Goal: Task Accomplishment & Management: Manage account settings

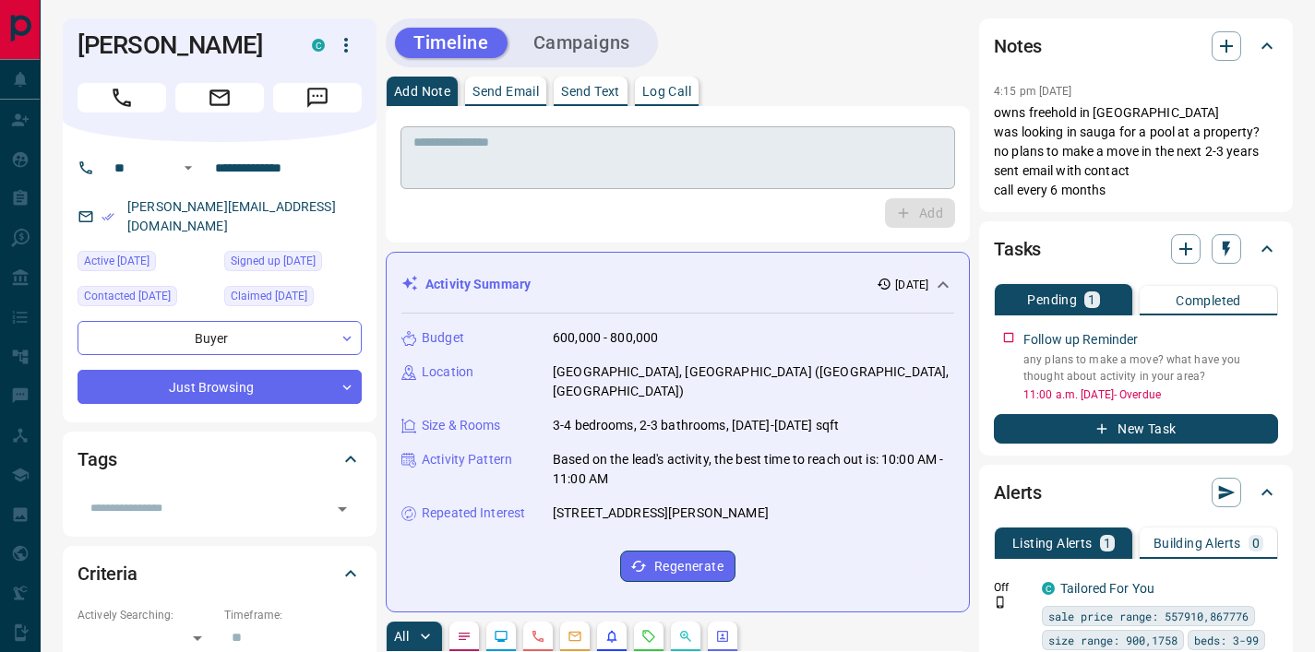
click at [566, 165] on textarea at bounding box center [677, 158] width 529 height 47
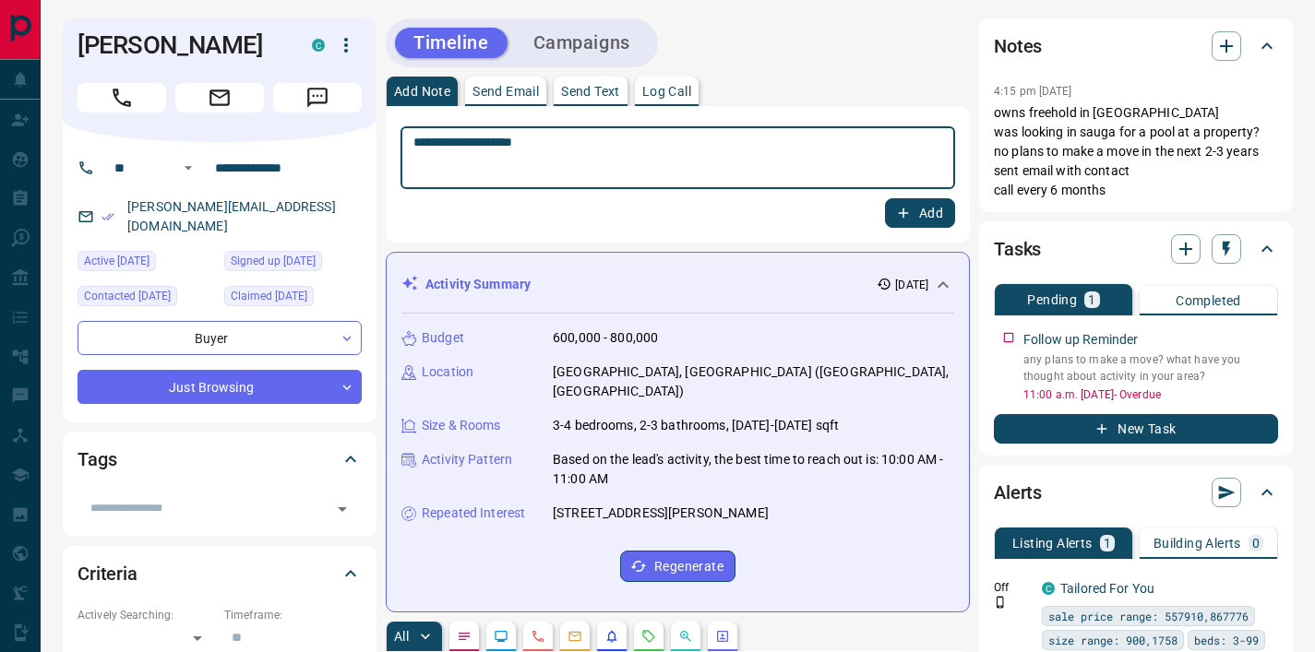
type textarea "**********"
click at [903, 205] on icon "button" at bounding box center [903, 213] width 17 height 17
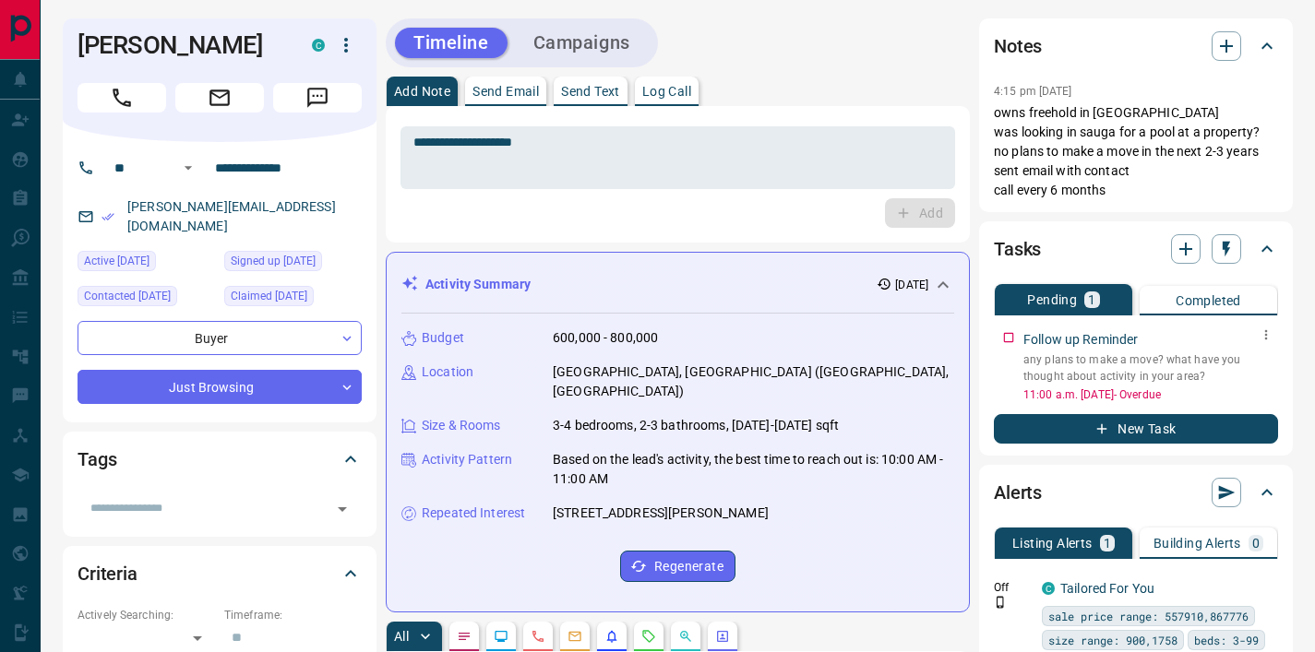
click at [1267, 335] on icon "button" at bounding box center [1265, 334] width 15 height 15
click at [1232, 375] on li "Edit" at bounding box center [1236, 370] width 81 height 28
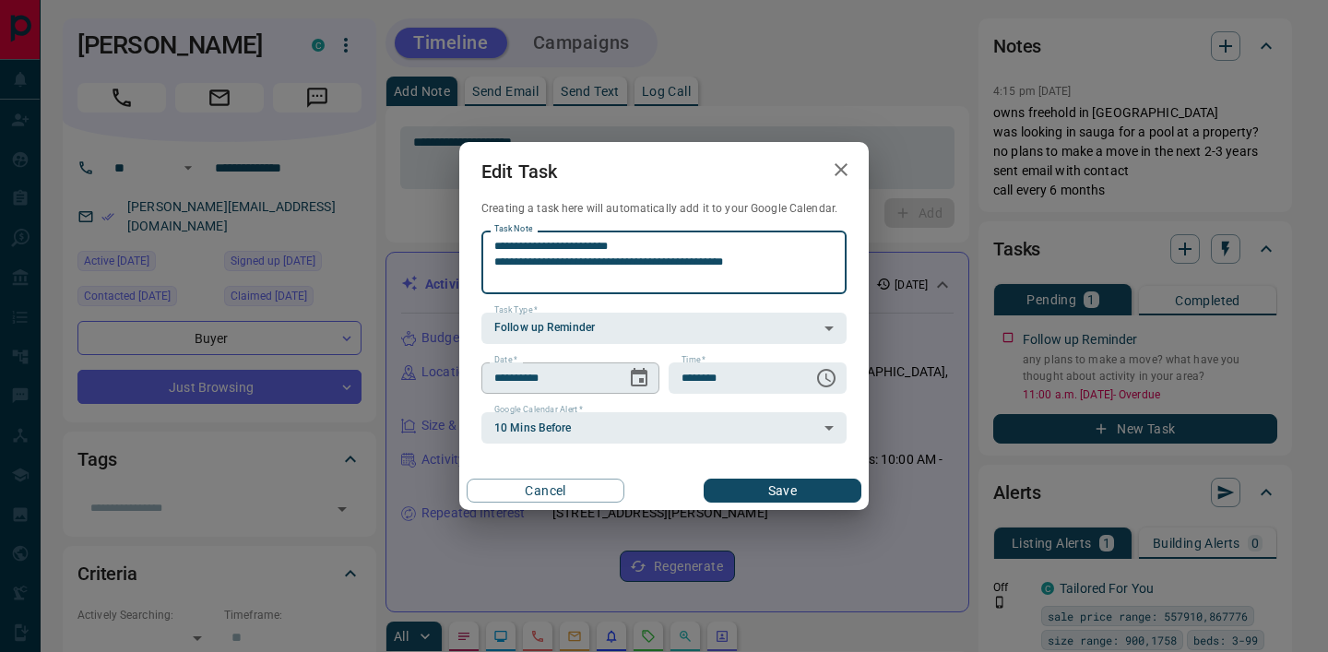
click at [648, 382] on icon "Choose date, selected date is Sep 15, 2025" at bounding box center [639, 378] width 22 height 22
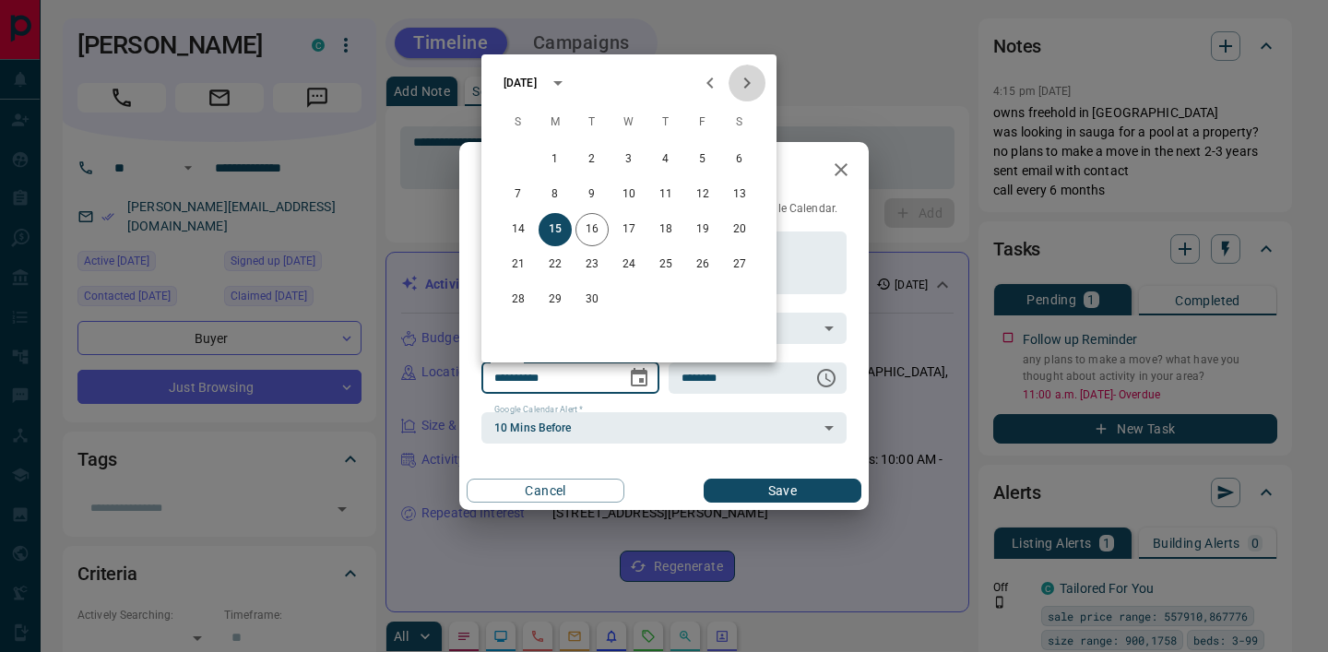
click at [744, 84] on icon "Next month" at bounding box center [747, 83] width 22 height 22
click at [746, 80] on icon "Next month" at bounding box center [747, 82] width 6 height 11
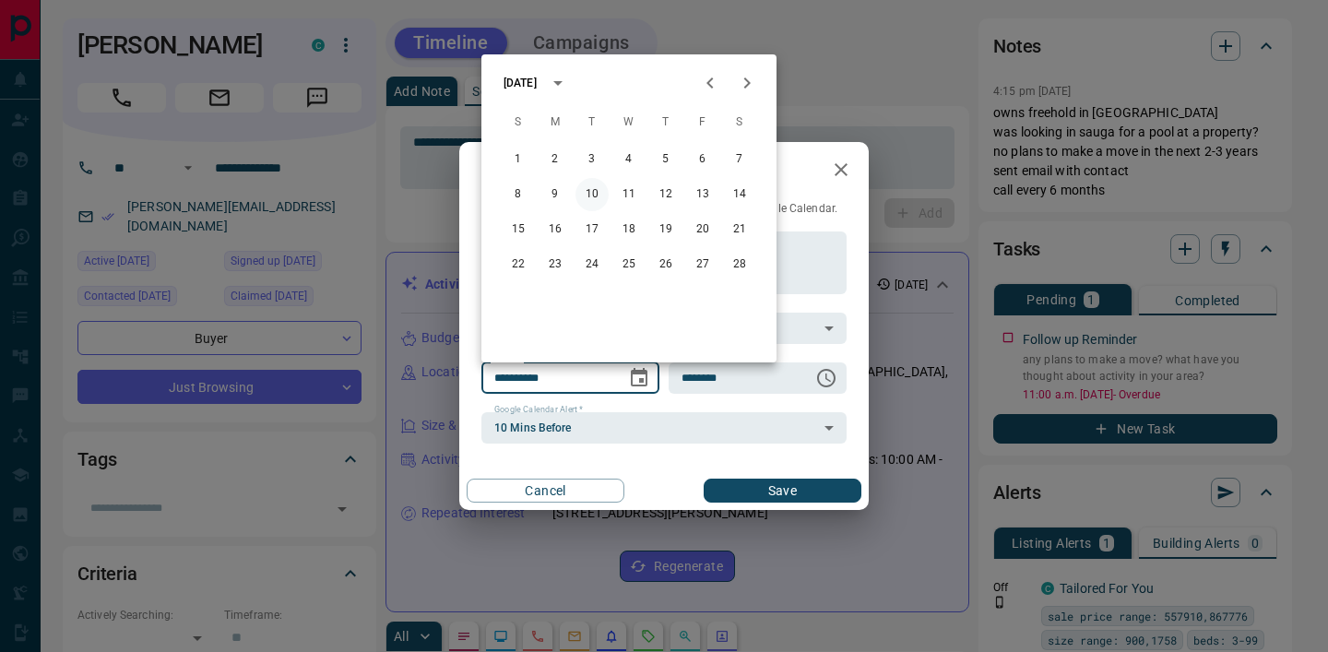
click at [595, 196] on button "10" at bounding box center [592, 194] width 33 height 33
type input "**********"
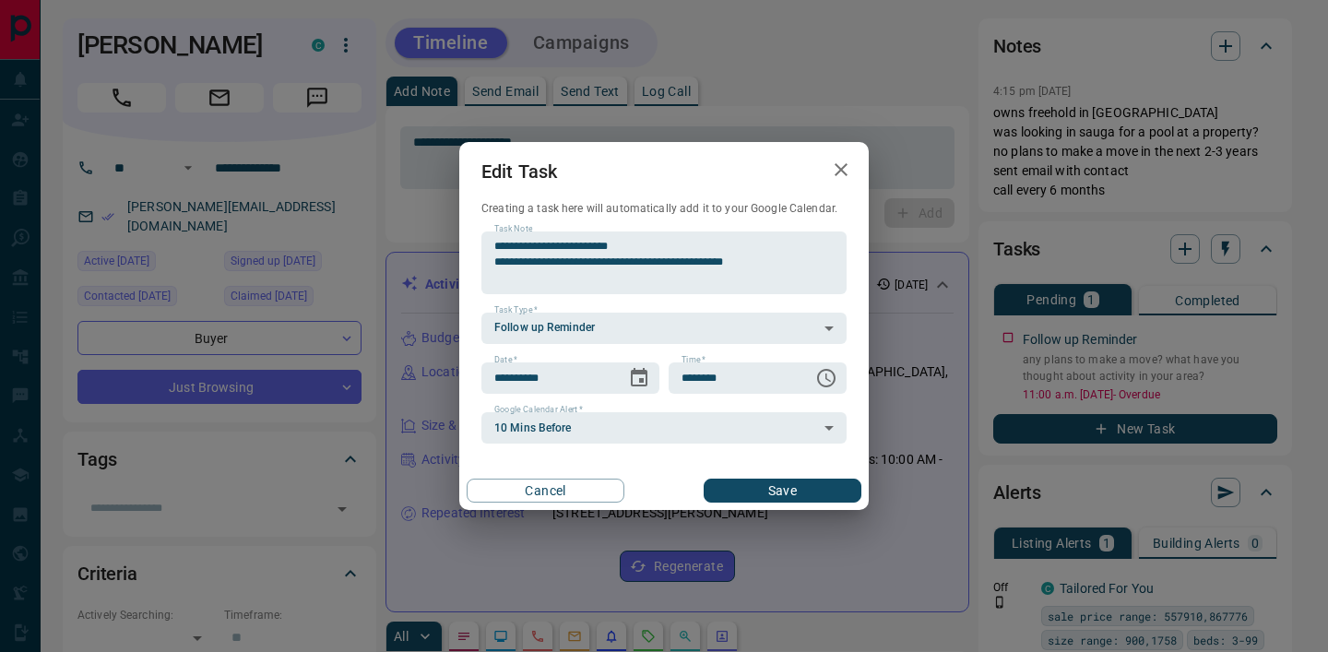
click at [782, 494] on button "Save" at bounding box center [783, 491] width 158 height 24
